Goal: Transaction & Acquisition: Purchase product/service

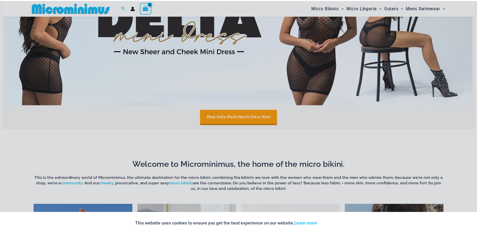
scroll to position [325, 0]
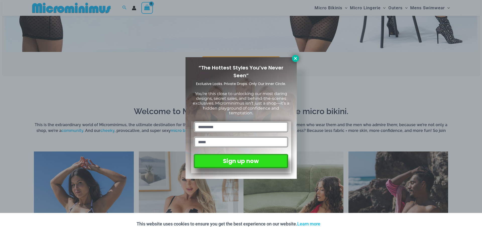
click at [296, 57] on icon at bounding box center [295, 58] width 5 height 5
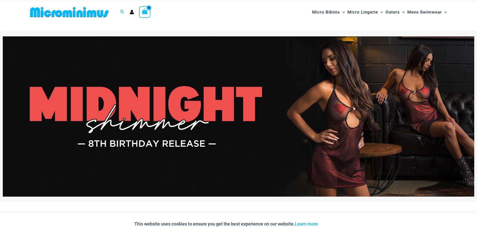
scroll to position [0, 0]
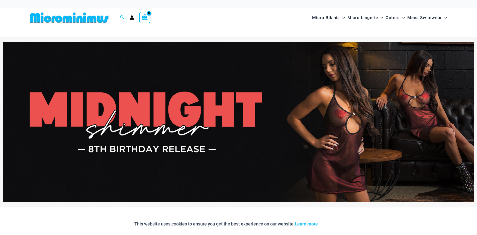
click at [302, 110] on img at bounding box center [239, 122] width 472 height 160
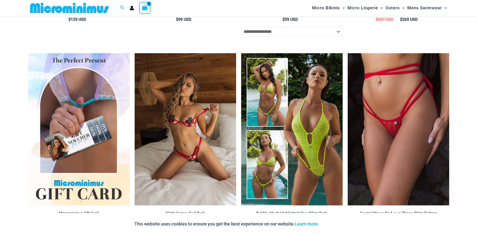
scroll to position [1077, 0]
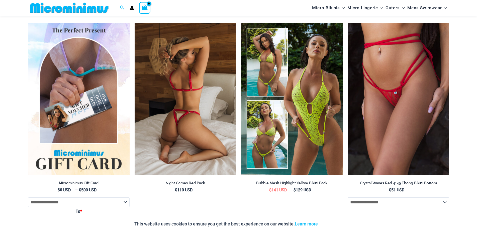
click at [175, 115] on img at bounding box center [186, 99] width 102 height 153
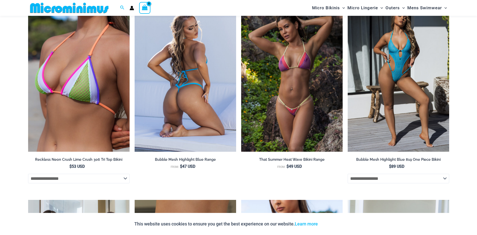
scroll to position [1334, 0]
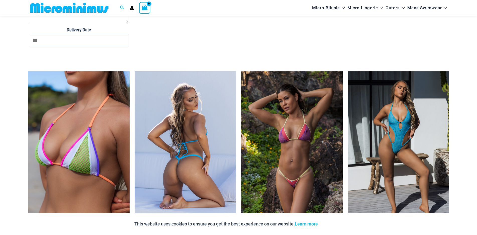
click at [209, 136] on div at bounding box center [186, 147] width 102 height 153
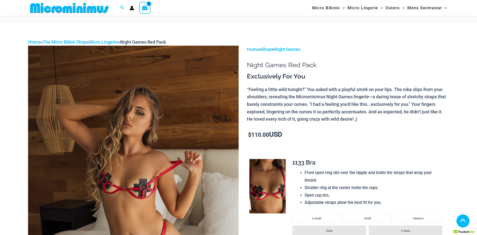
scroll to position [125, 0]
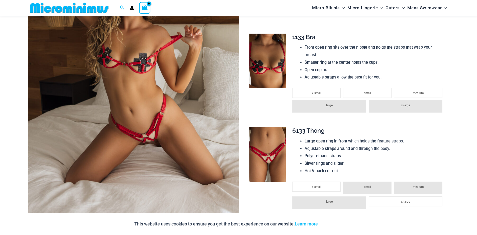
click at [275, 83] on img at bounding box center [268, 61] width 36 height 55
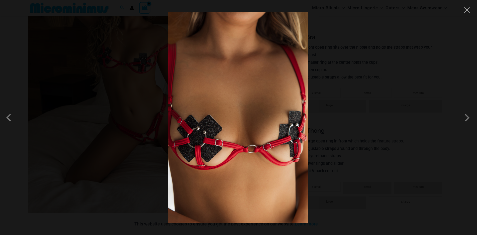
click at [217, 157] on img at bounding box center [238, 117] width 141 height 211
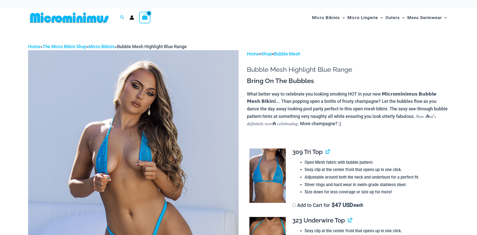
scroll to position [54, 0]
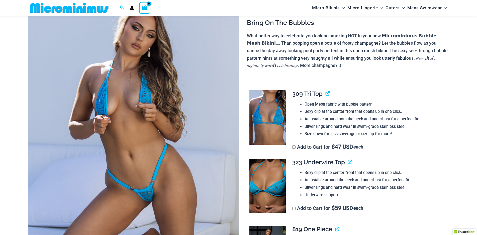
click at [263, 116] on img at bounding box center [268, 117] width 36 height 55
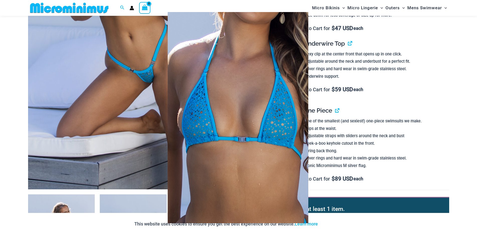
scroll to position [248, 0]
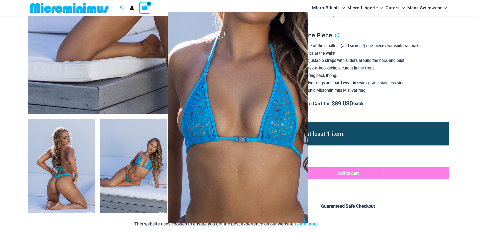
click at [211, 166] on img at bounding box center [238, 117] width 141 height 211
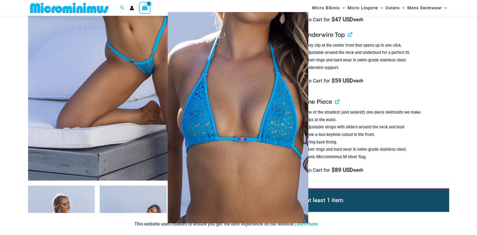
scroll to position [172, 0]
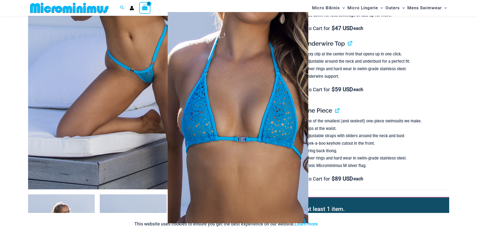
click at [211, 166] on img at bounding box center [238, 117] width 141 height 211
click at [426, 192] on div at bounding box center [238, 117] width 477 height 235
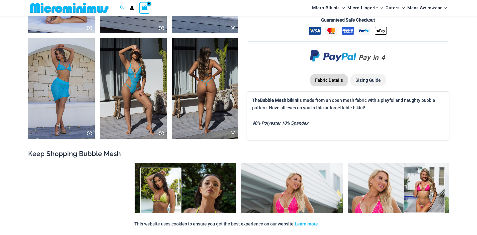
scroll to position [498, 0]
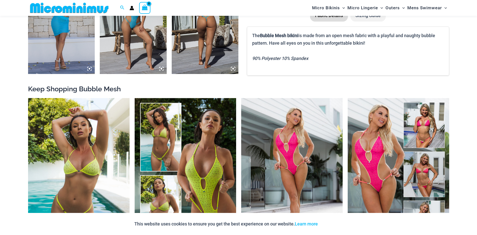
click at [100, 169] on img at bounding box center [79, 174] width 102 height 153
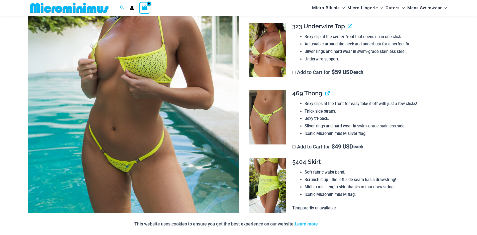
scroll to position [171, 0]
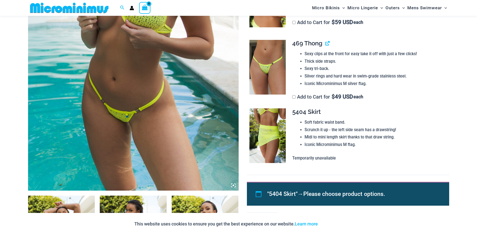
click at [234, 185] on icon at bounding box center [234, 186] width 2 height 2
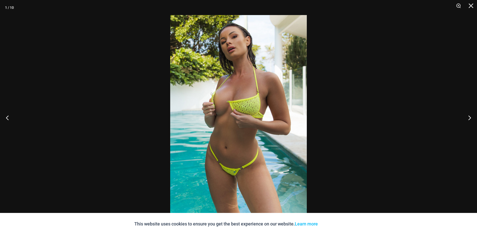
click at [237, 151] on img at bounding box center [238, 117] width 137 height 205
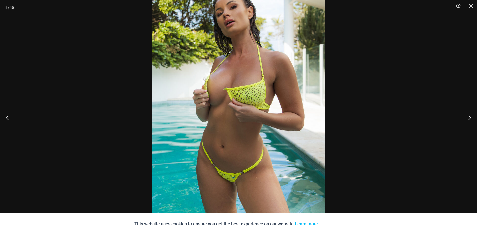
click at [237, 151] on img at bounding box center [239, 109] width 172 height 258
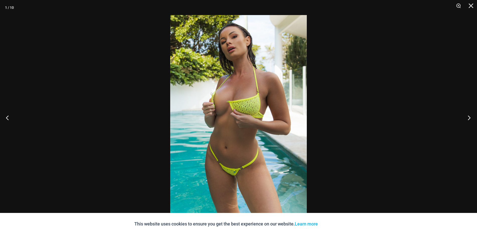
click at [470, 116] on button "Next" at bounding box center [468, 117] width 19 height 25
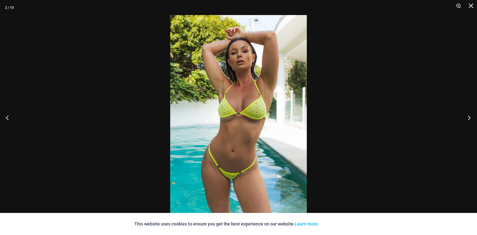
click at [470, 116] on button "Next" at bounding box center [468, 117] width 19 height 25
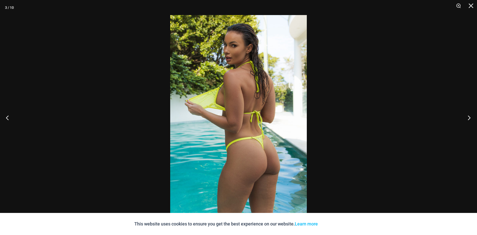
click at [470, 116] on button "Next" at bounding box center [468, 117] width 19 height 25
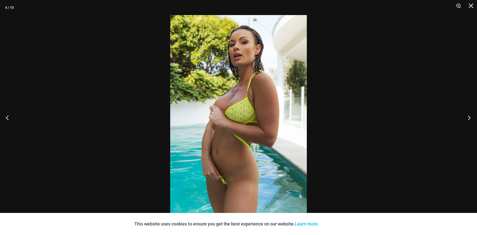
click at [470, 116] on button "Next" at bounding box center [468, 117] width 19 height 25
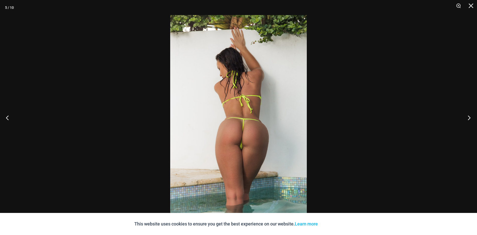
click at [470, 116] on button "Next" at bounding box center [468, 117] width 19 height 25
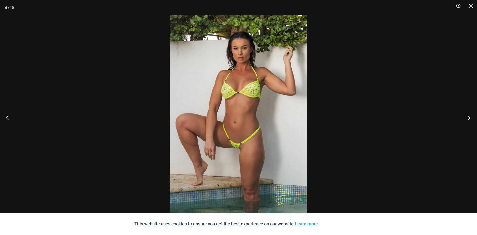
click at [470, 116] on button "Next" at bounding box center [468, 117] width 19 height 25
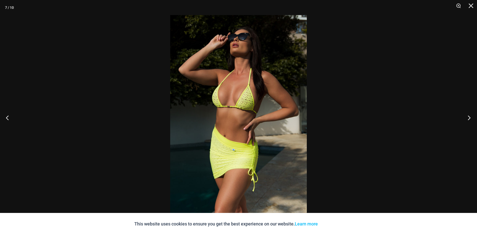
click at [470, 116] on button "Next" at bounding box center [468, 117] width 19 height 25
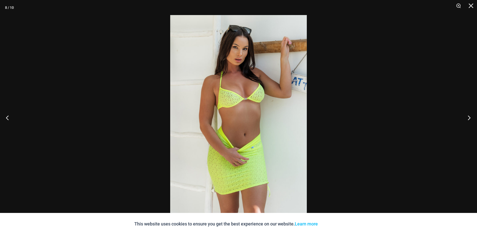
click at [470, 116] on button "Next" at bounding box center [468, 117] width 19 height 25
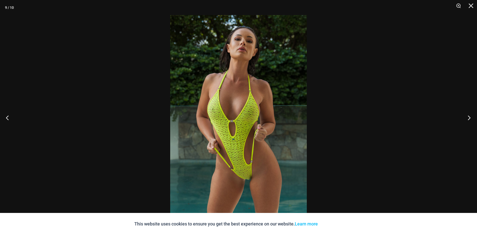
click at [470, 116] on button "Next" at bounding box center [468, 117] width 19 height 25
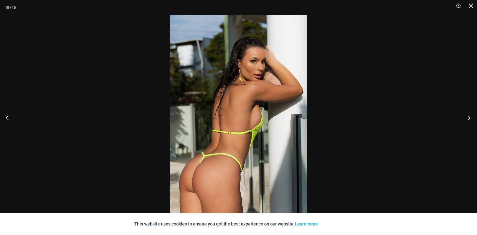
click at [470, 116] on button "Next" at bounding box center [468, 117] width 19 height 25
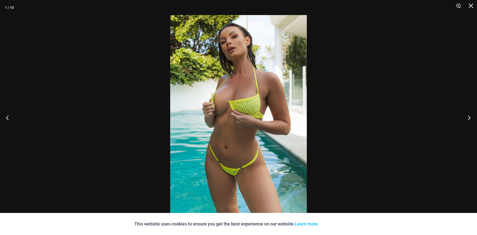
click at [470, 116] on button "Next" at bounding box center [468, 117] width 19 height 25
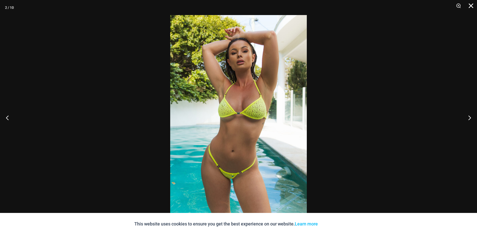
click at [469, 7] on button "Close" at bounding box center [469, 7] width 13 height 15
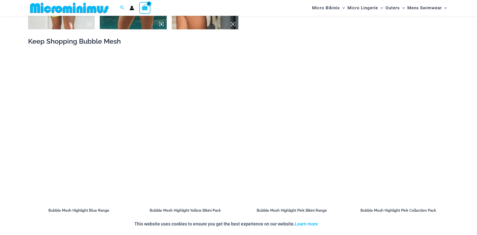
scroll to position [648, 0]
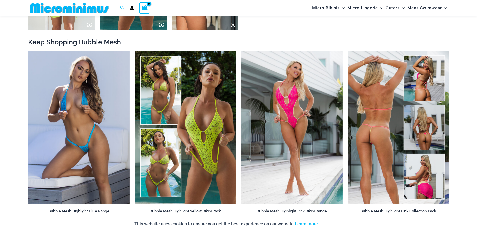
click at [385, 163] on img at bounding box center [399, 127] width 102 height 153
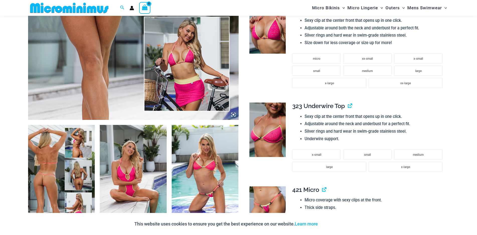
scroll to position [222, 0]
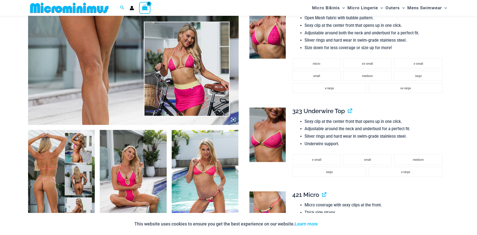
click at [269, 55] on img at bounding box center [268, 31] width 36 height 55
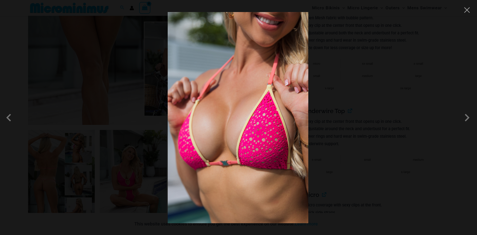
click at [250, 154] on img at bounding box center [238, 117] width 141 height 211
click at [467, 120] on span at bounding box center [467, 117] width 15 height 15
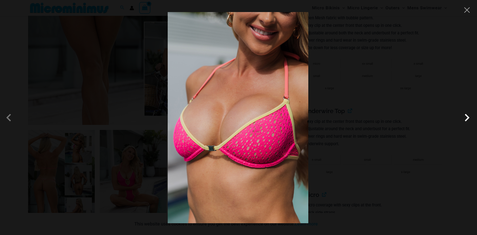
click at [467, 120] on span at bounding box center [467, 117] width 15 height 15
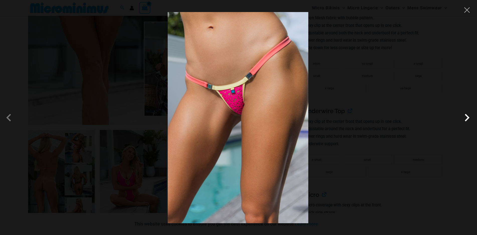
click at [467, 120] on span at bounding box center [467, 117] width 15 height 15
